Goal: Task Accomplishment & Management: Manage account settings

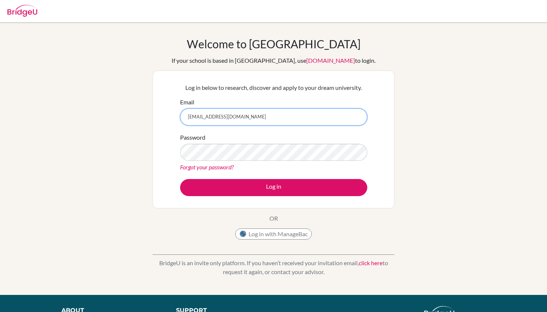
type input "[EMAIL_ADDRESS][DOMAIN_NAME]"
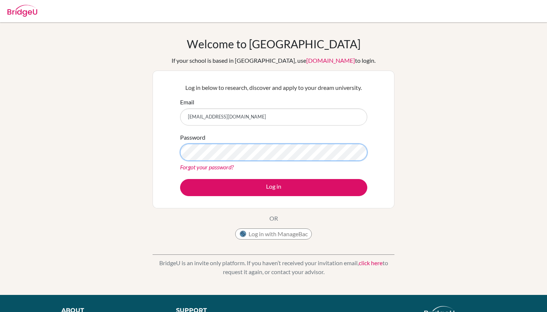
click at [273, 187] on button "Log in" at bounding box center [273, 187] width 187 height 17
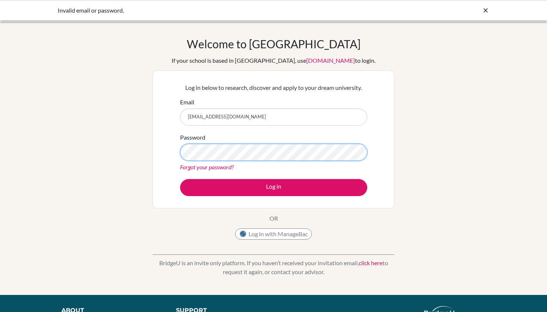
click at [273, 187] on button "Log in" at bounding box center [273, 187] width 187 height 17
click at [222, 166] on link "Forgot your password?" at bounding box center [207, 167] width 54 height 7
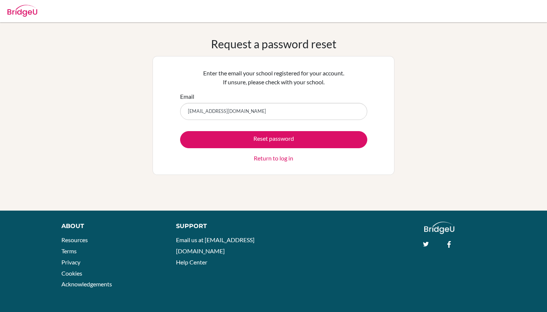
type input "[EMAIL_ADDRESS][DOMAIN_NAME]"
click at [273, 139] on button "Reset password" at bounding box center [273, 139] width 187 height 17
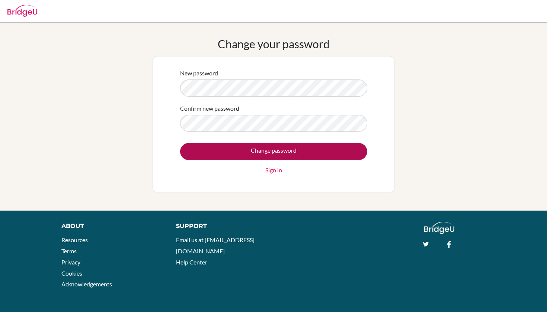
click at [287, 147] on input "Change password" at bounding box center [273, 151] width 187 height 17
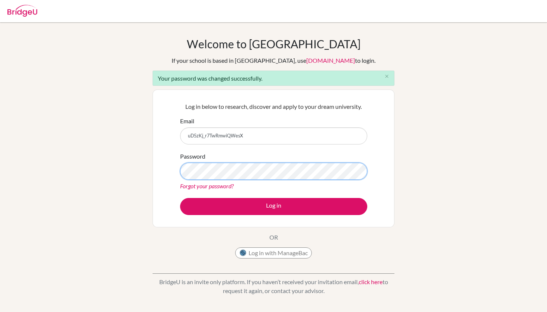
click at [273, 206] on button "Log in" at bounding box center [273, 206] width 187 height 17
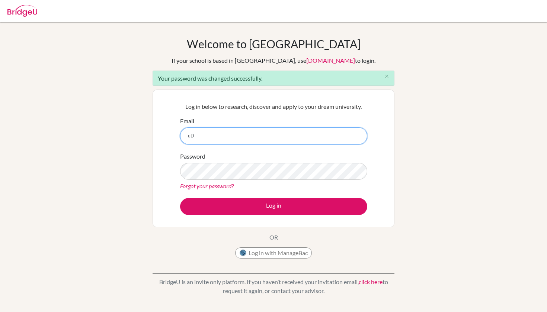
type input "u"
type input "[EMAIL_ADDRESS][DOMAIN_NAME]"
click at [273, 206] on button "Log in" at bounding box center [273, 206] width 187 height 17
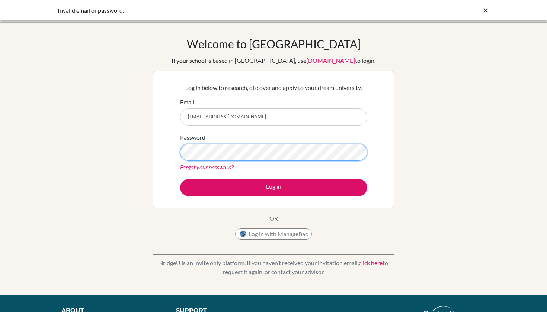
click at [273, 187] on button "Log in" at bounding box center [273, 187] width 187 height 17
click at [264, 161] on div "Password Forgot your password?" at bounding box center [273, 152] width 187 height 39
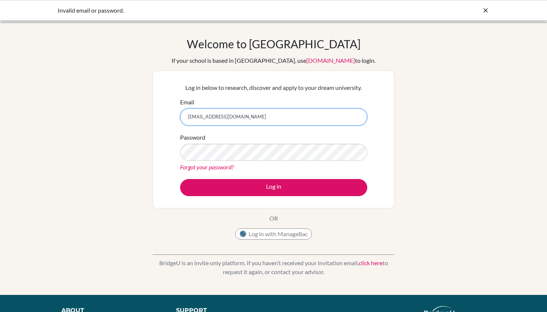
click at [242, 113] on input "[EMAIL_ADDRESS][DOMAIN_NAME]" at bounding box center [273, 117] width 187 height 17
drag, startPoint x: 242, startPoint y: 113, endPoint x: 175, endPoint y: 111, distance: 67.0
click at [175, 111] on div "Log in below to research, discover and apply to your dream university. Email [E…" at bounding box center [273, 139] width 196 height 122
drag, startPoint x: 229, startPoint y: 119, endPoint x: 126, endPoint y: 109, distance: 102.8
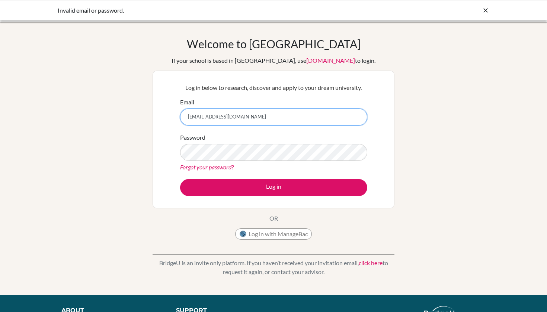
click at [126, 109] on div "Welcome to [GEOGRAPHIC_DATA] If your school is based in [GEOGRAPHIC_DATA], use …" at bounding box center [273, 158] width 547 height 243
type input "[EMAIL_ADDRESS][DOMAIN_NAME]"
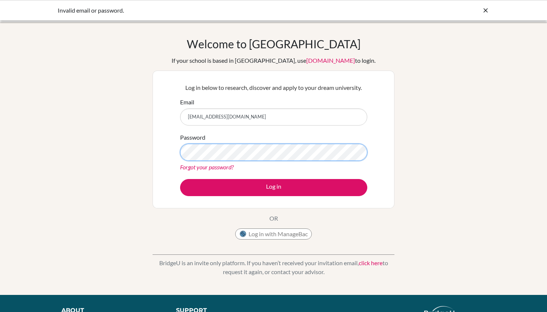
click at [273, 187] on button "Log in" at bounding box center [273, 187] width 187 height 17
